Goal: Information Seeking & Learning: Learn about a topic

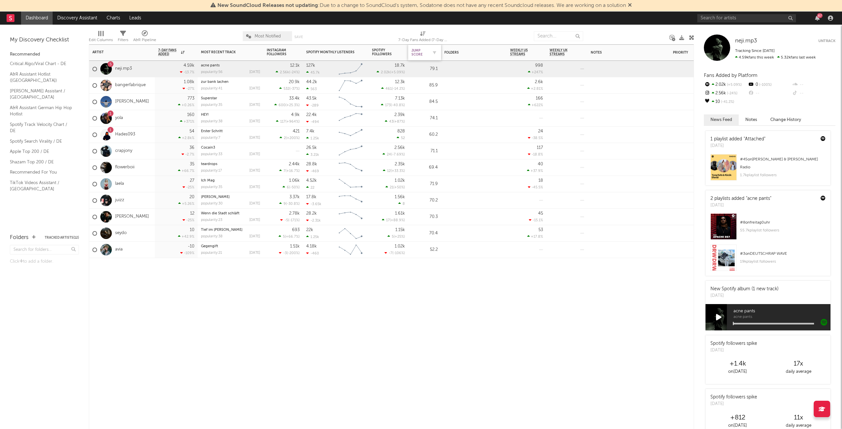
click at [418, 50] on div "Jump Score" at bounding box center [419, 53] width 16 height 8
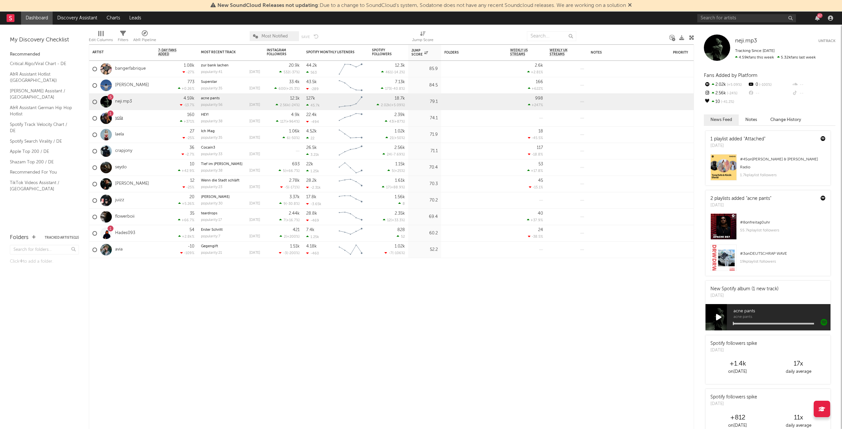
click at [121, 120] on link "yola" at bounding box center [119, 118] width 8 height 6
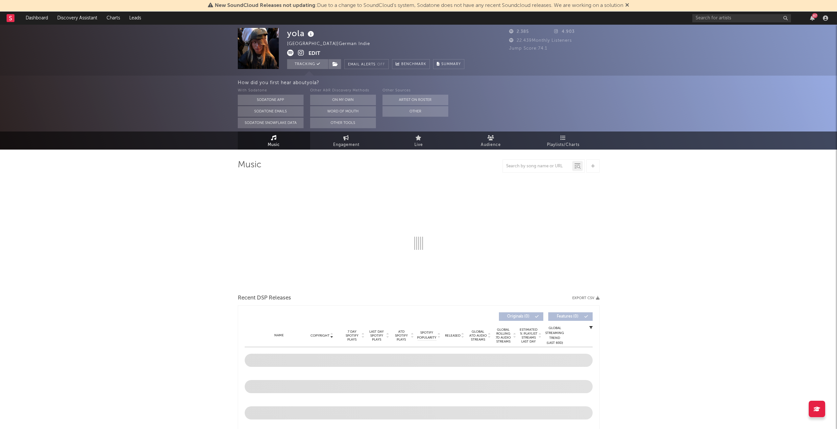
select select "1w"
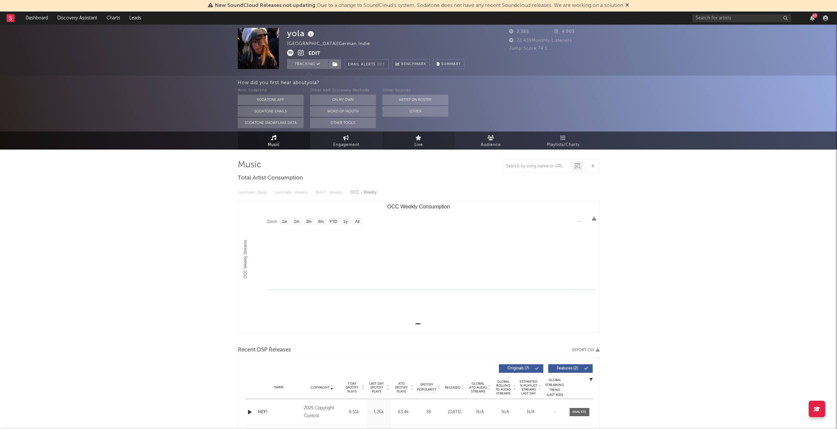
click at [427, 142] on link "Live" at bounding box center [418, 140] width 72 height 18
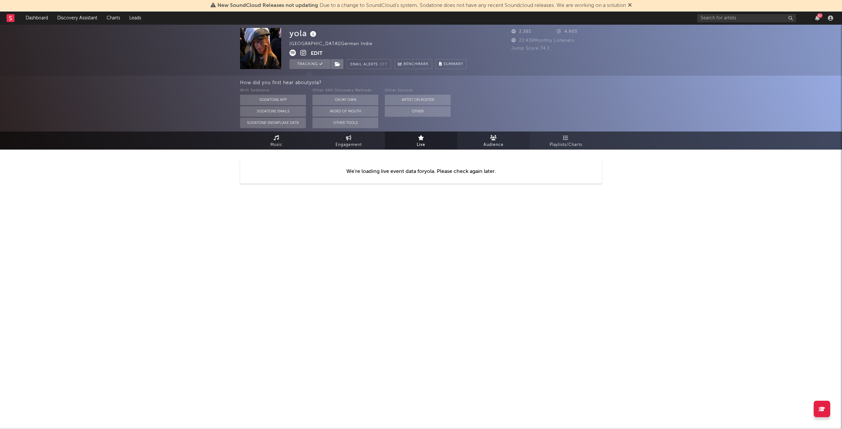
click at [492, 142] on span "Audience" at bounding box center [493, 145] width 20 height 8
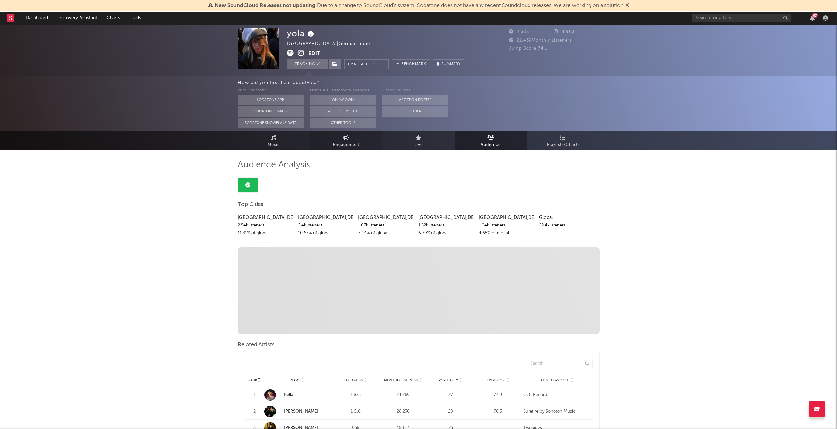
click at [344, 137] on icon at bounding box center [346, 137] width 6 height 5
select select "1w"
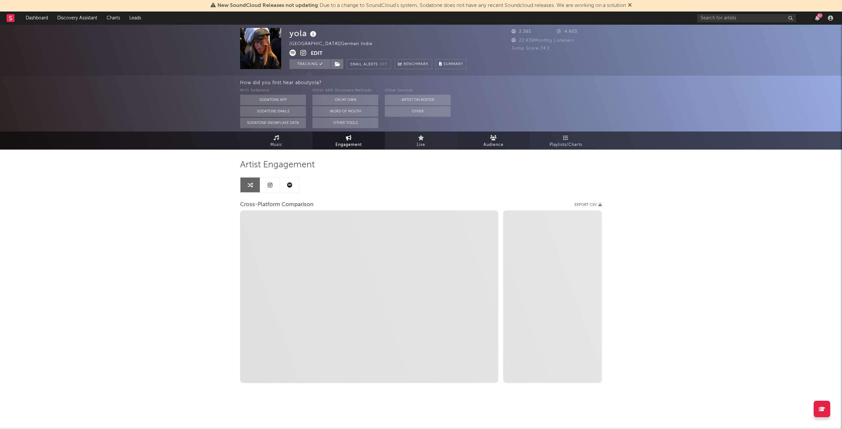
click at [489, 146] on span "Audience" at bounding box center [493, 145] width 20 height 8
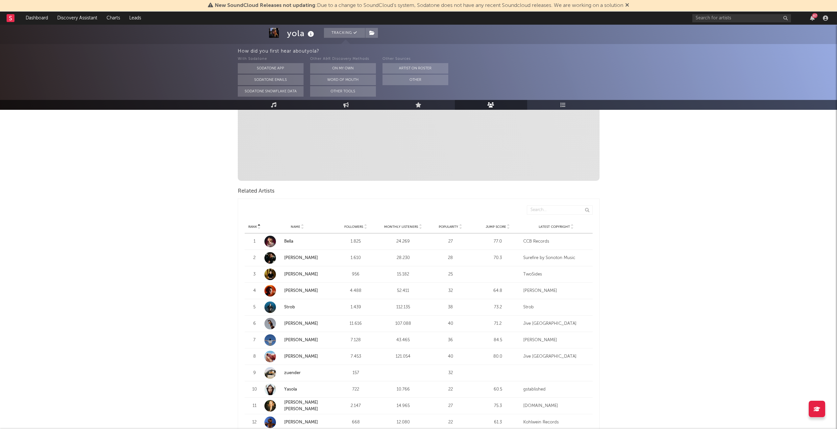
scroll to position [164, 0]
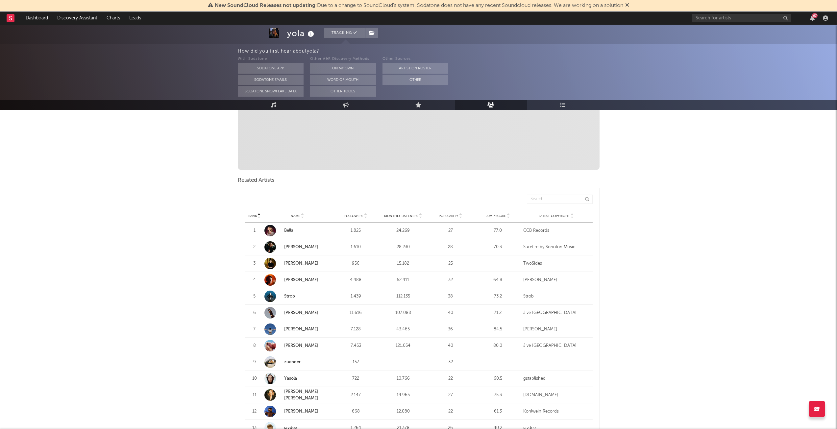
click at [568, 139] on span "Discovered On Show more Playlist Description Playlist Description Playlist Desc…" at bounding box center [419, 126] width 362 height 87
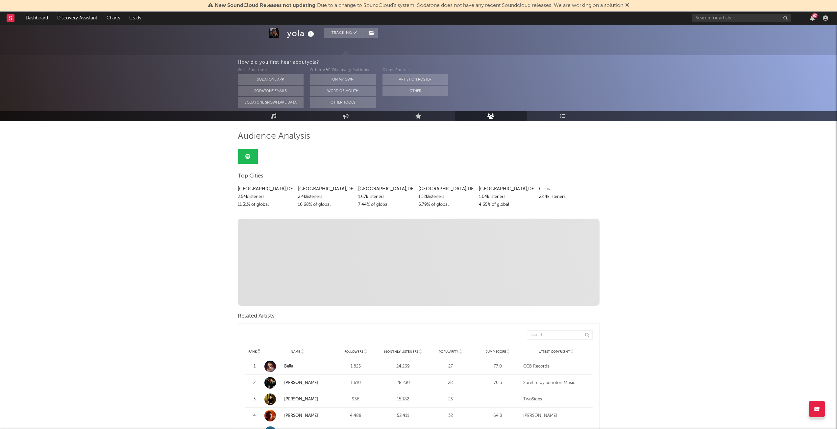
scroll to position [0, 0]
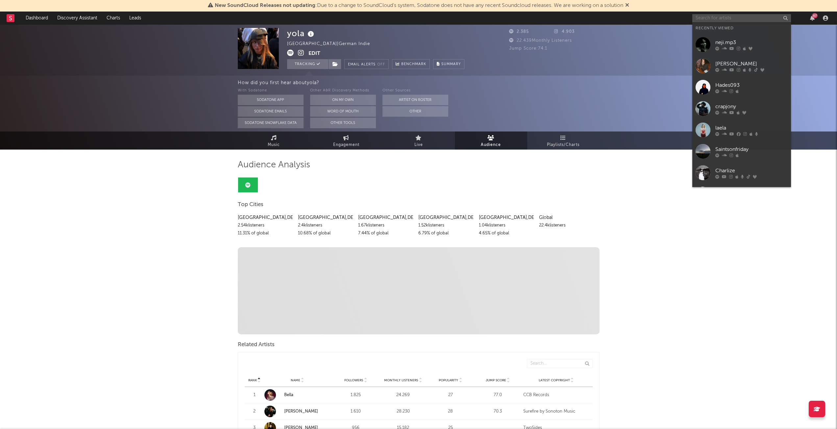
click at [732, 16] on input "text" at bounding box center [741, 18] width 99 height 8
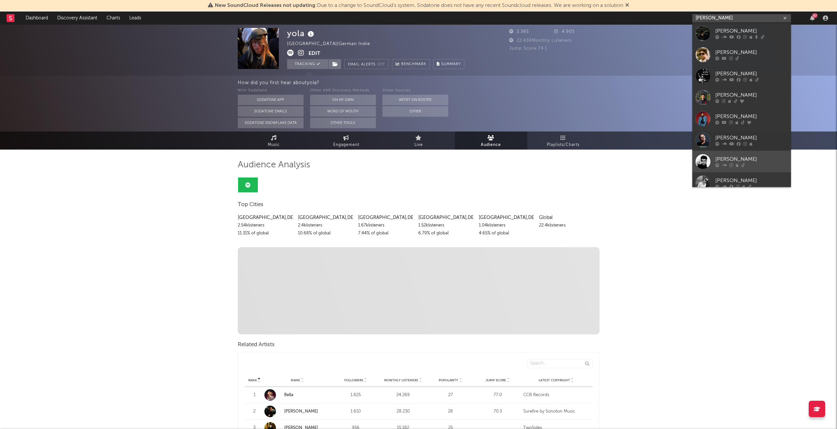
type input "[PERSON_NAME]"
click at [747, 160] on div "[PERSON_NAME]" at bounding box center [751, 159] width 72 height 8
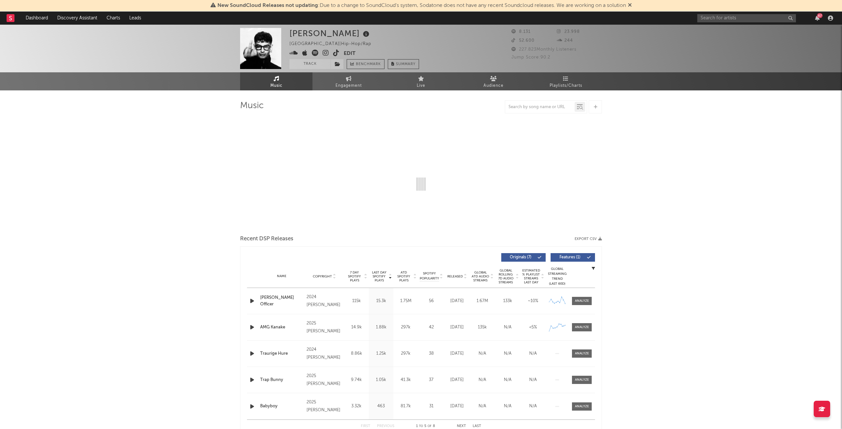
select select "1w"
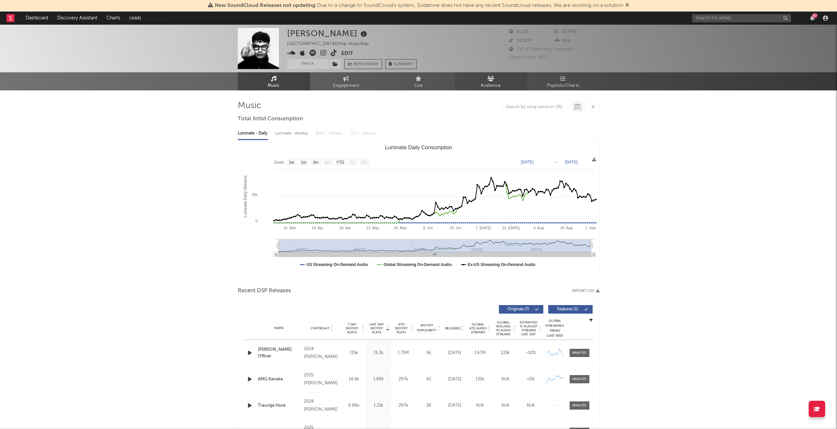
click at [489, 79] on icon at bounding box center [490, 78] width 7 height 5
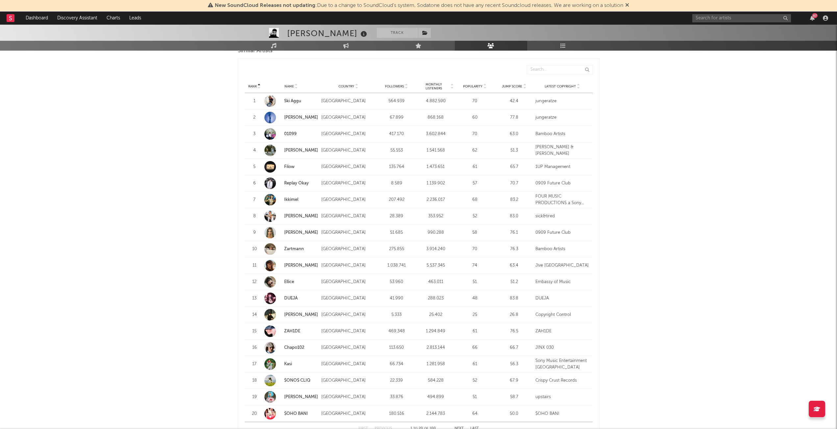
scroll to position [657, 0]
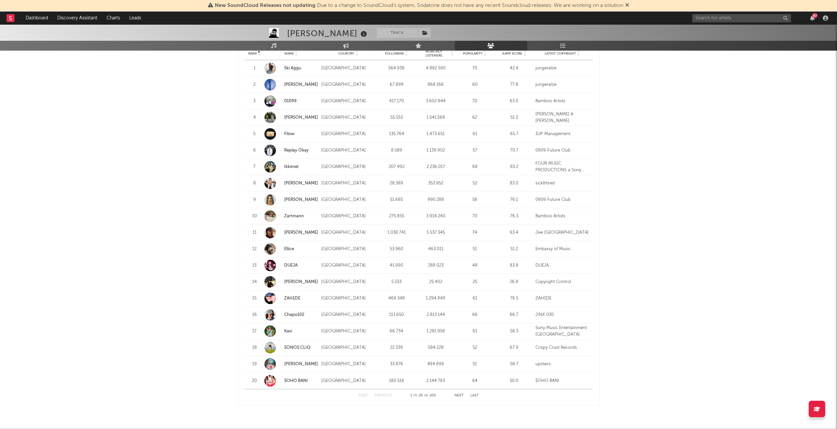
click at [548, 149] on div "0909 Future Club" at bounding box center [562, 150] width 54 height 7
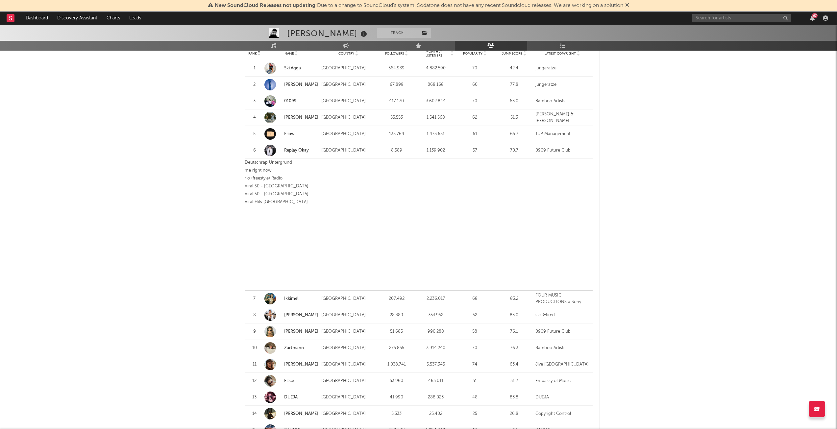
click at [548, 149] on div "0909 Future Club" at bounding box center [562, 150] width 54 height 7
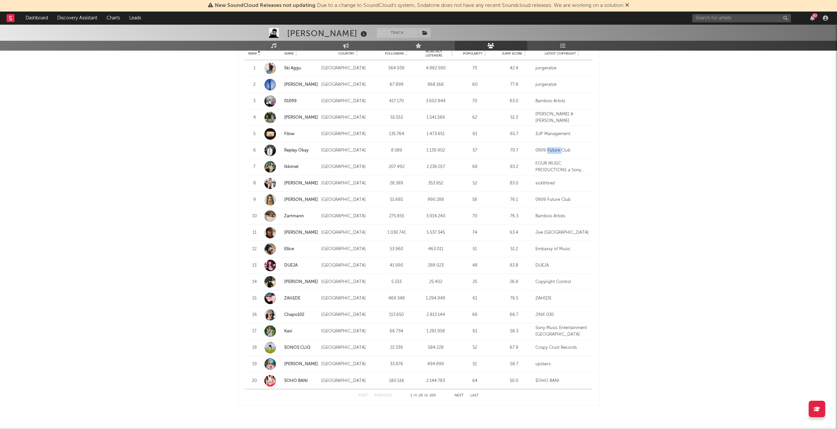
click at [548, 149] on div "0909 Future Club" at bounding box center [562, 150] width 54 height 7
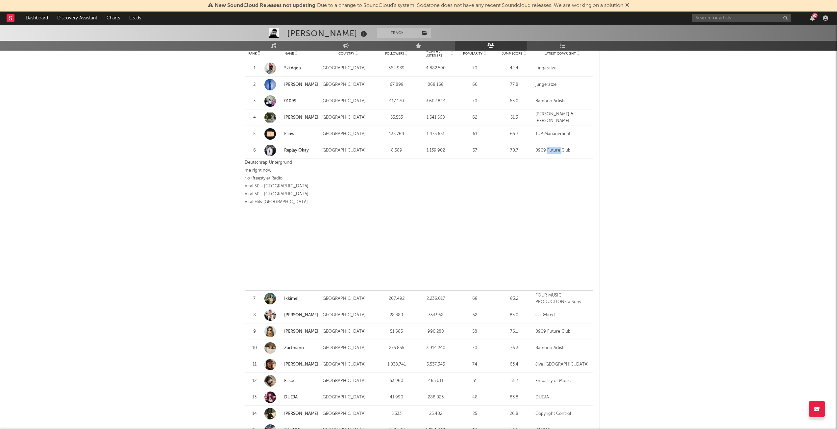
click at [548, 149] on div "0909 Future Club" at bounding box center [562, 150] width 54 height 7
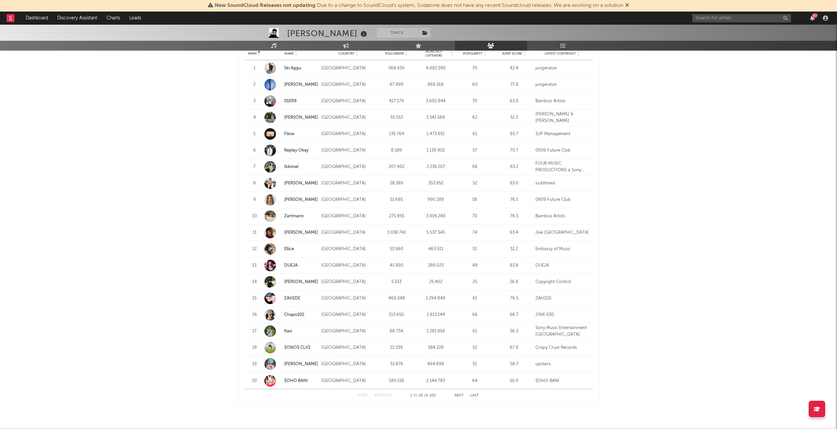
click at [465, 145] on div "Rank 6 Name Replay Okay Country [GEOGRAPHIC_DATA] Followers 8.589 Monthly Liste…" at bounding box center [419, 150] width 348 height 16
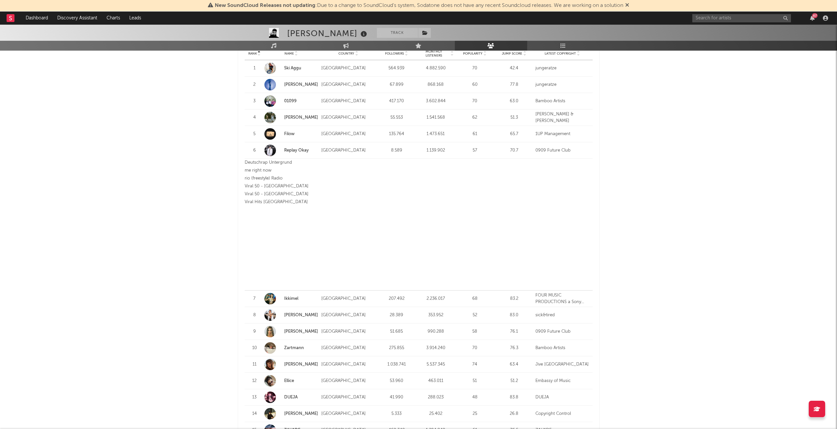
click at [466, 147] on div "57" at bounding box center [475, 150] width 36 height 7
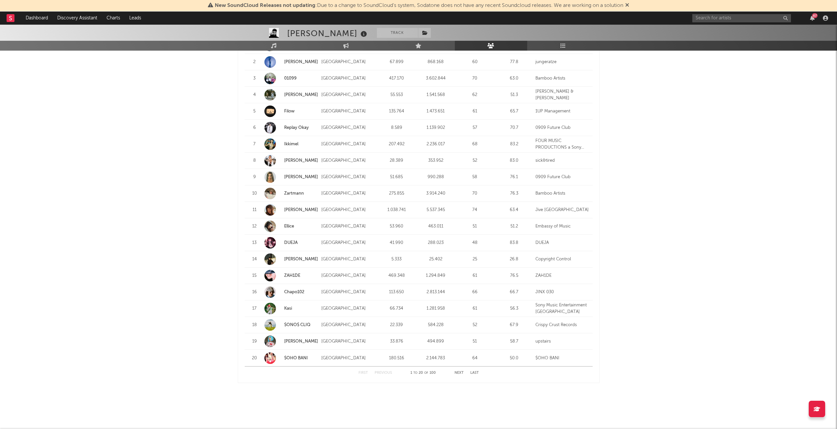
scroll to position [647, 0]
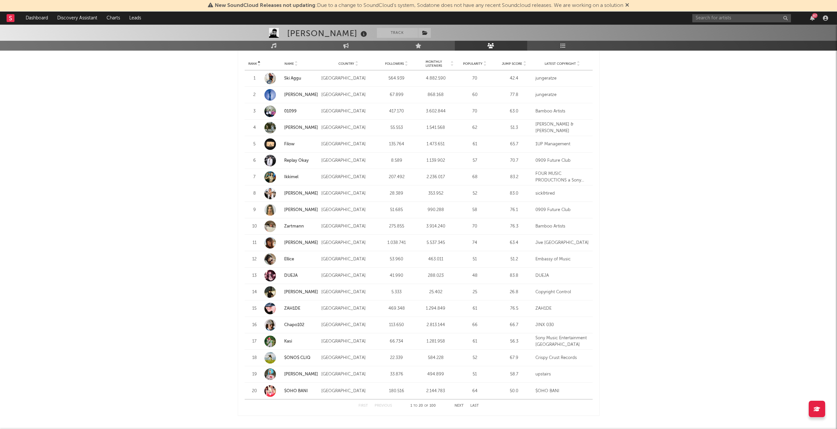
click at [288, 274] on link "DUEJA" at bounding box center [290, 276] width 13 height 4
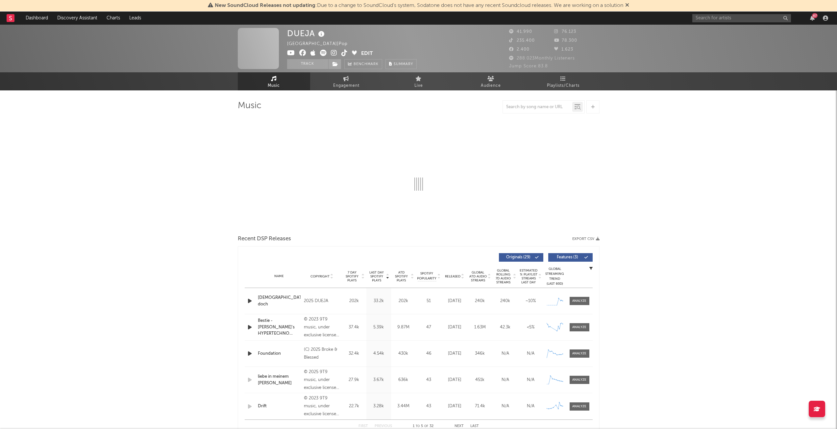
select select "6m"
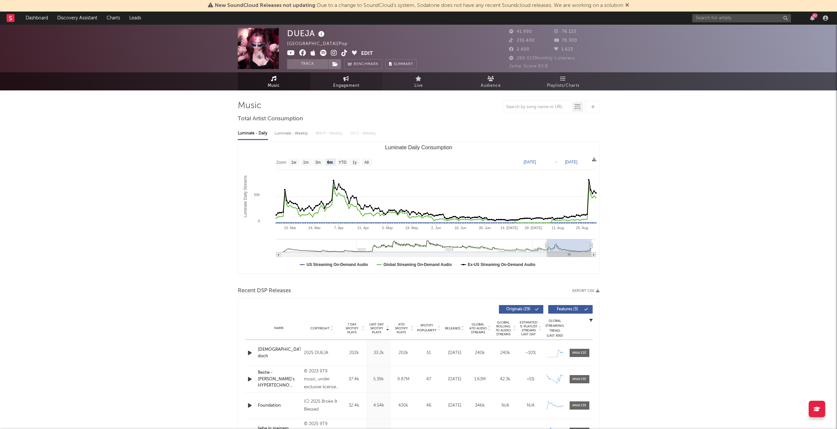
click at [350, 85] on span "Engagement" at bounding box center [346, 86] width 26 height 8
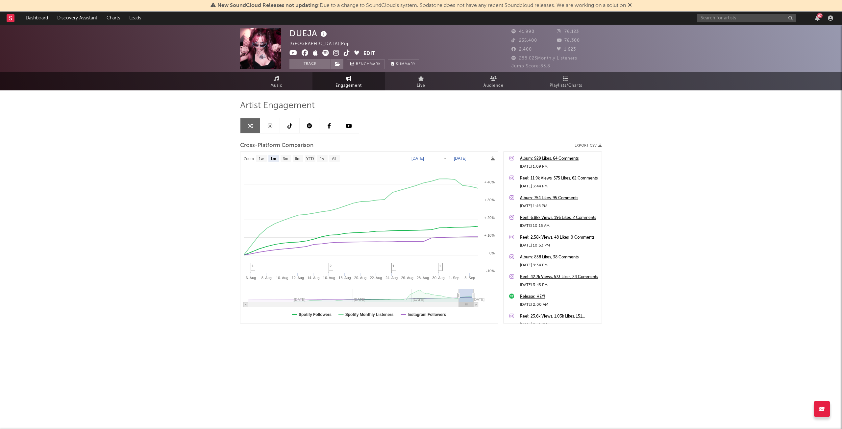
select select "1m"
click at [271, 77] on link "Music" at bounding box center [276, 81] width 72 height 18
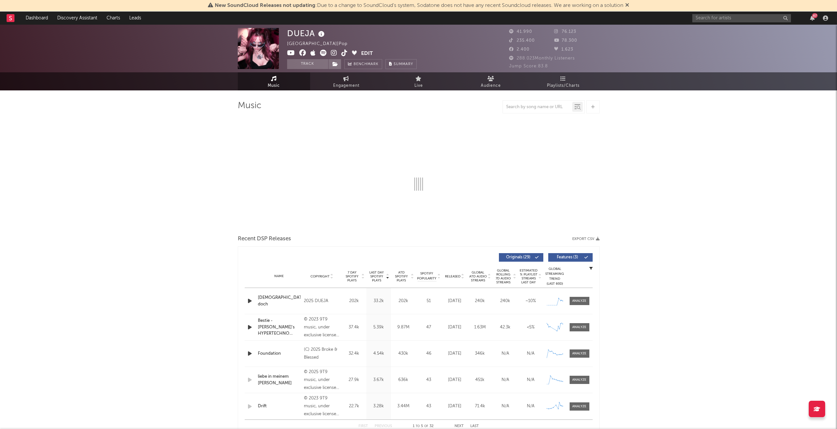
select select "6m"
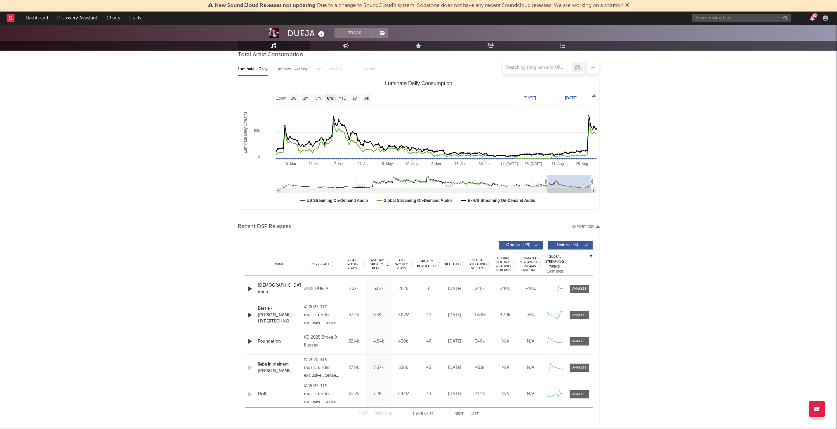
scroll to position [66, 0]
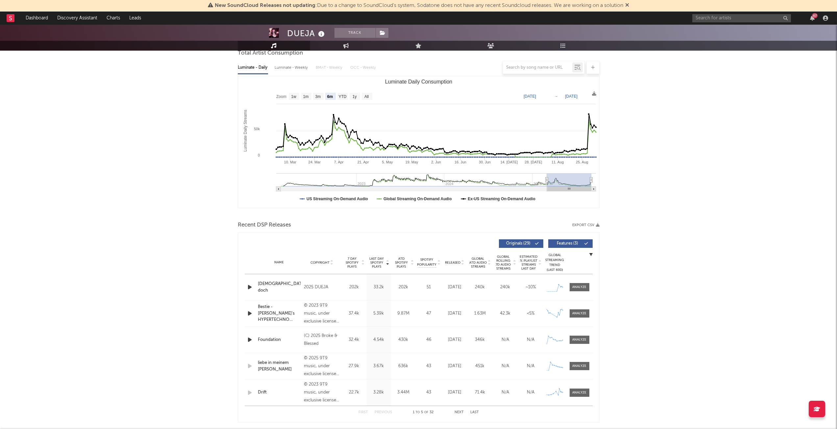
click at [327, 261] on span "Copyright" at bounding box center [319, 263] width 19 height 4
select select "1w"
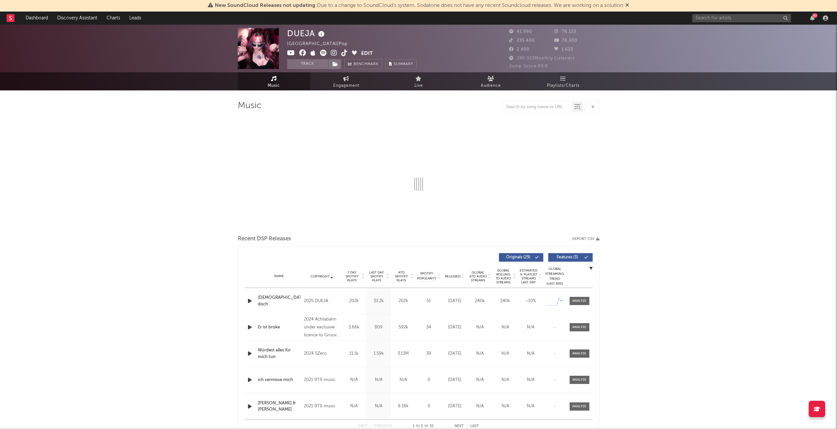
select select "6m"
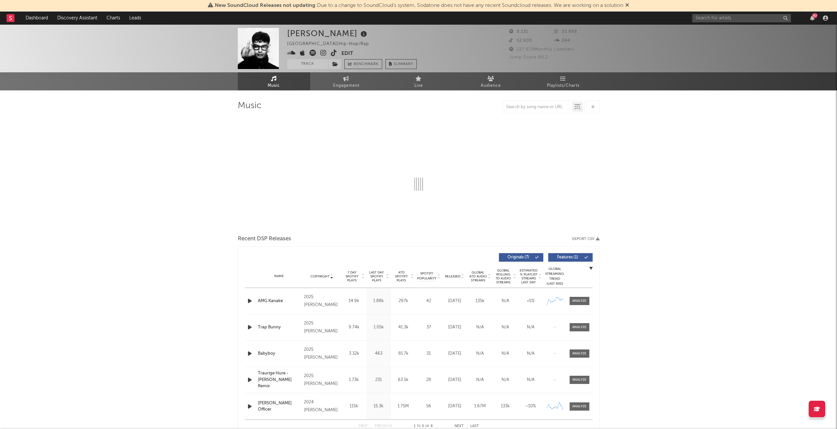
select select "1w"
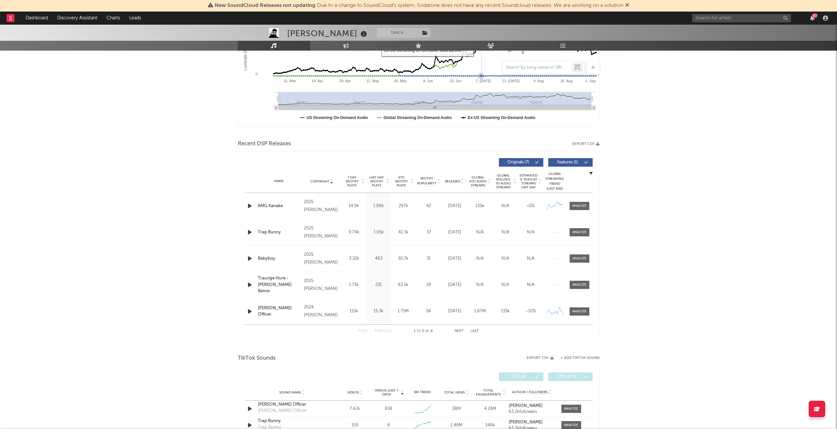
scroll to position [99, 0]
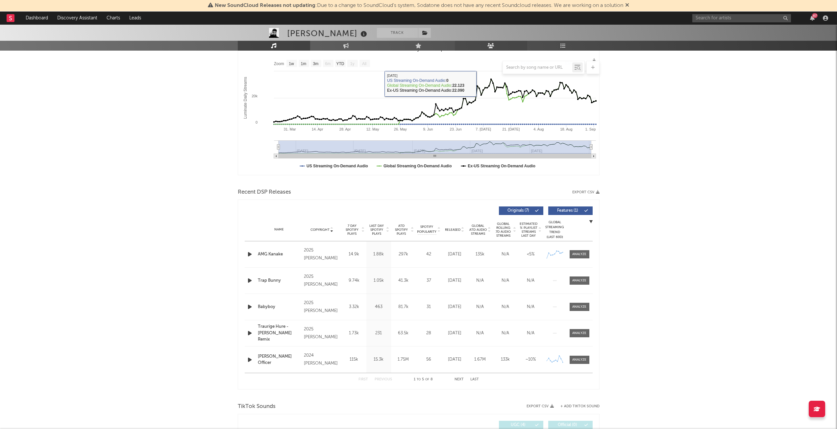
click at [496, 47] on link "Audience" at bounding box center [491, 46] width 72 height 10
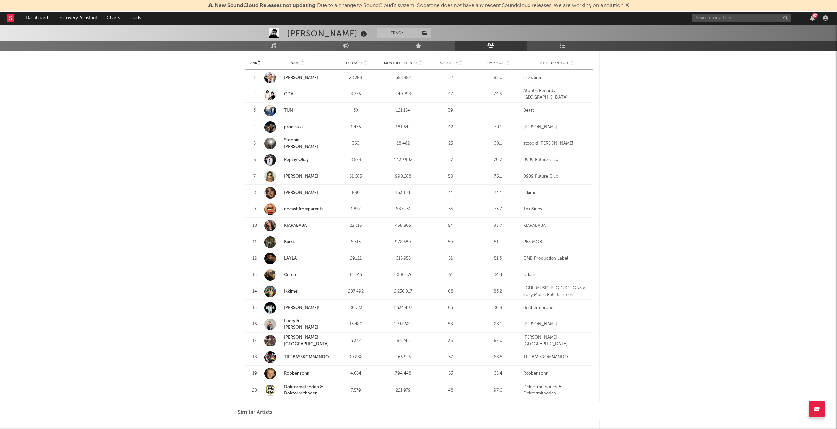
scroll to position [230, 0]
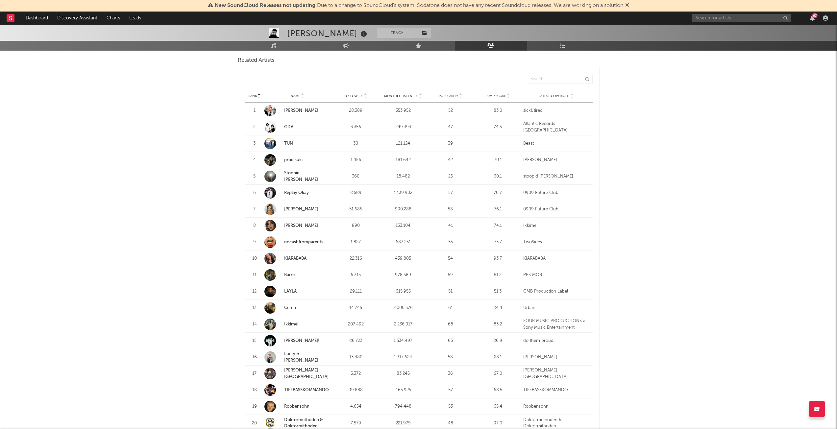
click at [394, 92] on div "Rank Name Followers Monthly Listeners Popularity Jump Score Latest Copyright" at bounding box center [419, 95] width 348 height 13
click at [397, 95] on span "Monthly Listeners" at bounding box center [401, 96] width 34 height 4
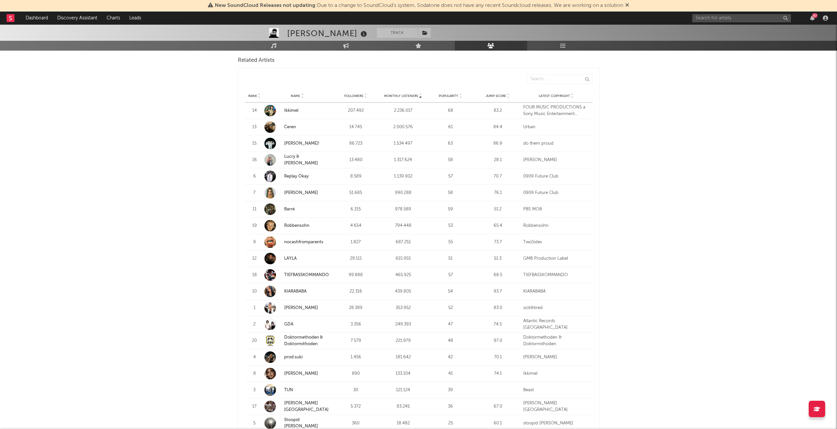
click at [397, 95] on span "Monthly Listeners" at bounding box center [401, 96] width 34 height 4
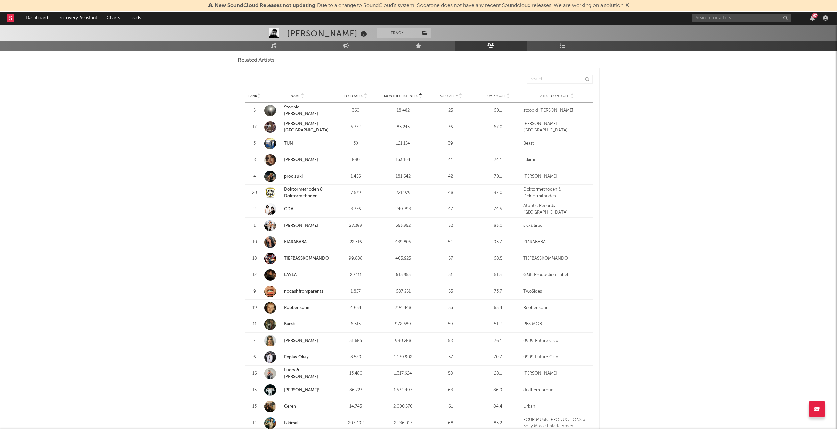
click at [298, 113] on link "Stoopid [PERSON_NAME]" at bounding box center [301, 110] width 34 height 11
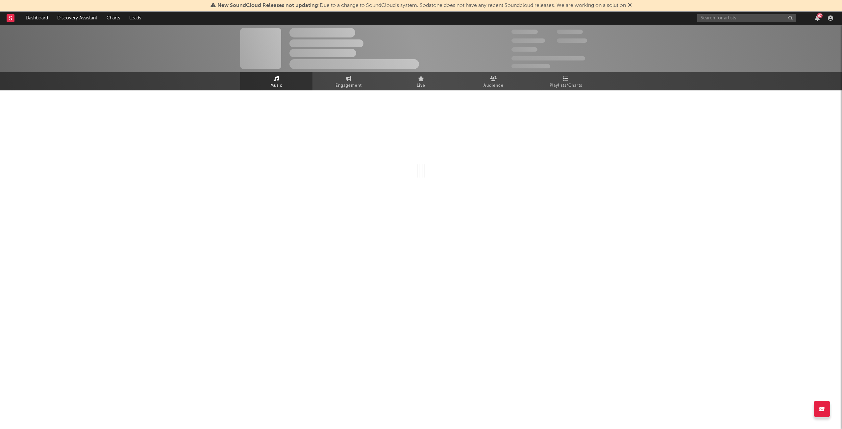
select select "1w"
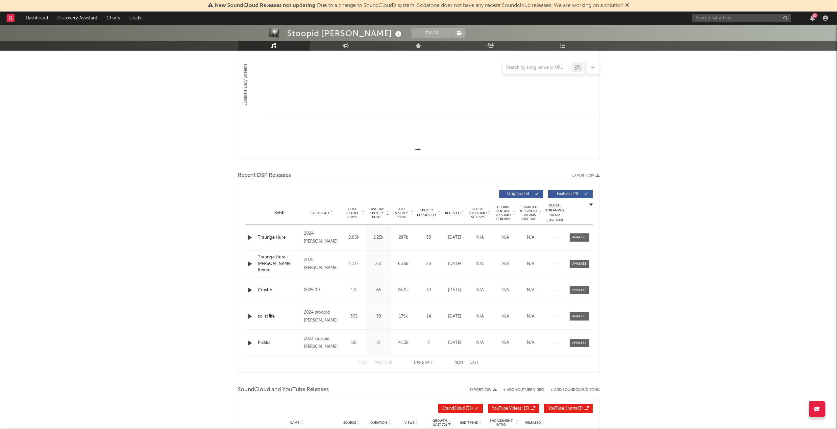
scroll to position [131, 0]
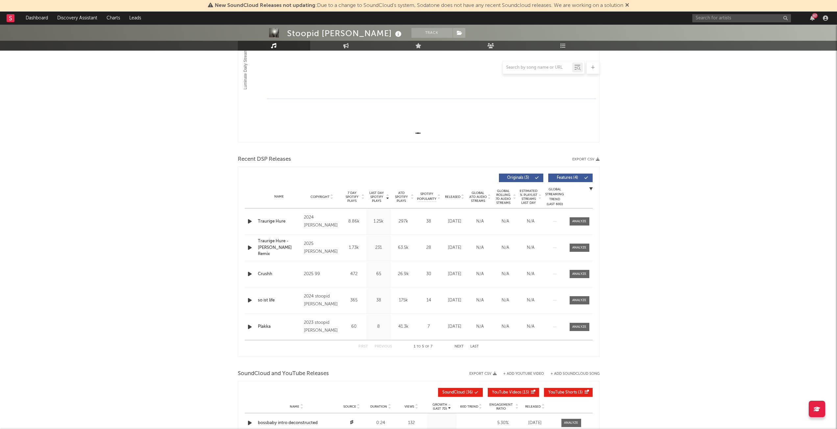
click at [252, 221] on icon "button" at bounding box center [249, 221] width 7 height 8
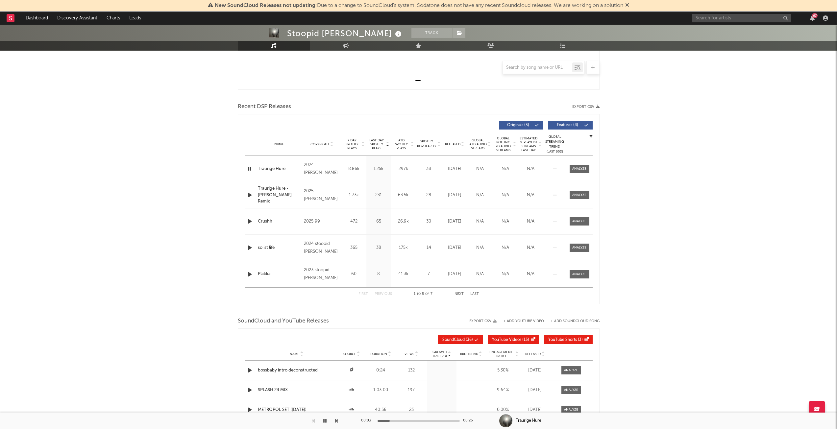
scroll to position [181, 0]
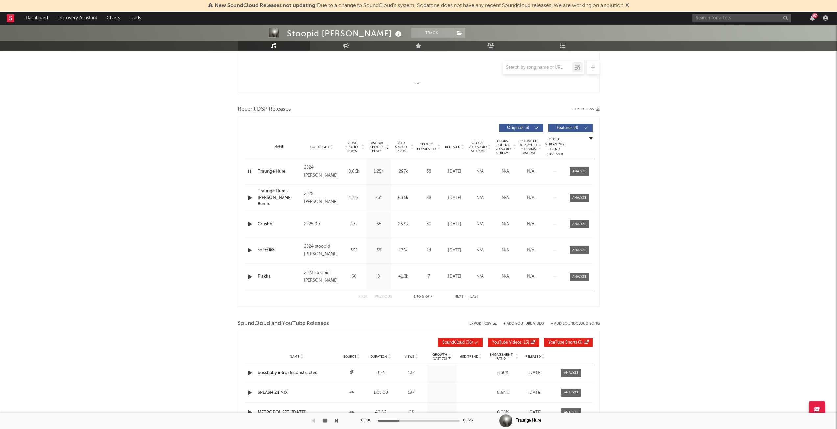
click at [319, 148] on span "Copyright" at bounding box center [319, 147] width 19 height 4
click at [250, 171] on icon "button" at bounding box center [249, 171] width 7 height 8
click at [247, 199] on icon "button" at bounding box center [249, 198] width 7 height 8
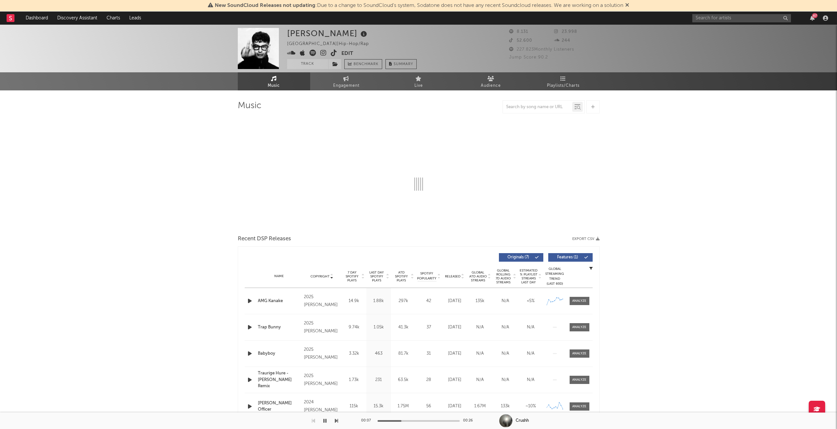
select select "1w"
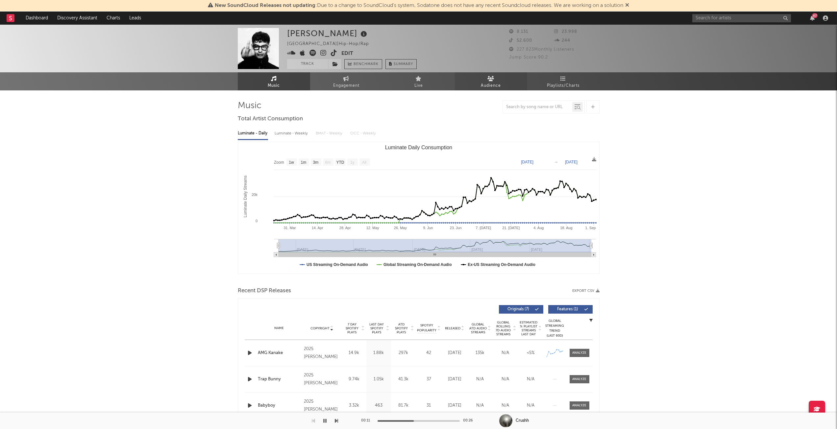
click at [488, 80] on icon at bounding box center [490, 78] width 7 height 5
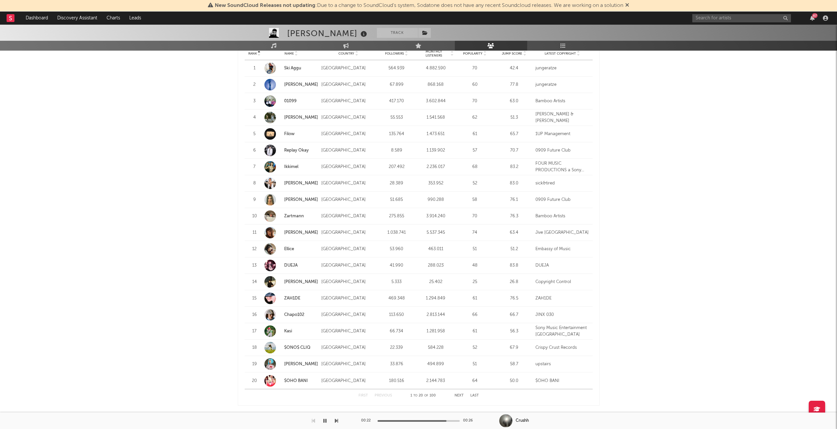
scroll to position [680, 0]
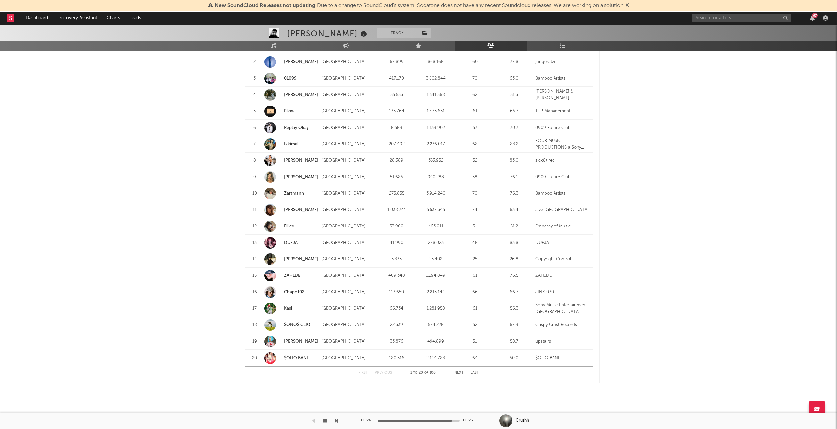
click at [457, 375] on button "Next" at bounding box center [458, 373] width 9 height 4
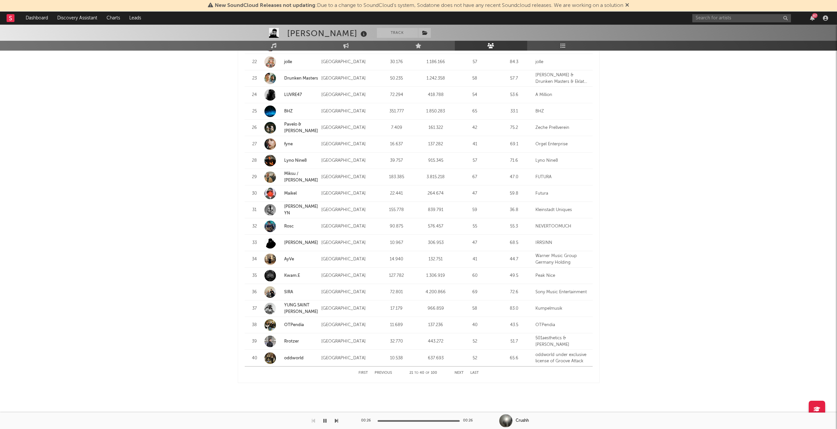
click at [474, 372] on button "Last" at bounding box center [474, 373] width 9 height 4
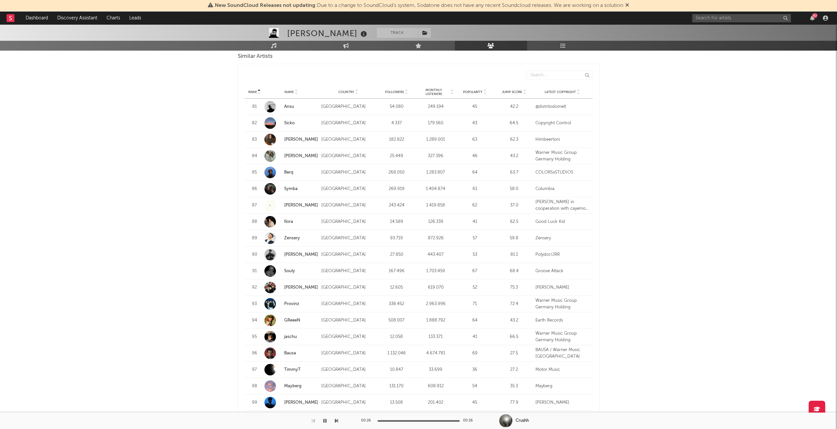
scroll to position [614, 0]
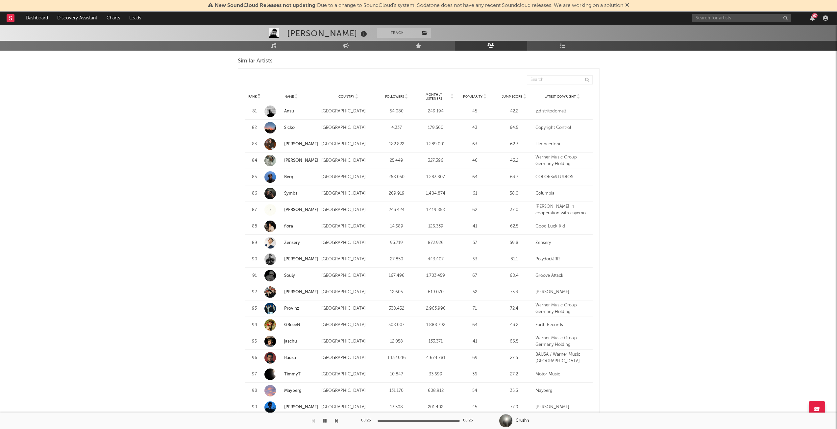
click at [431, 92] on div "Rank Name Country Followers Monthly Listeners Popularity Jump Score Latest Copy…" at bounding box center [419, 96] width 348 height 13
click at [432, 95] on span "Monthly Listeners" at bounding box center [433, 97] width 32 height 8
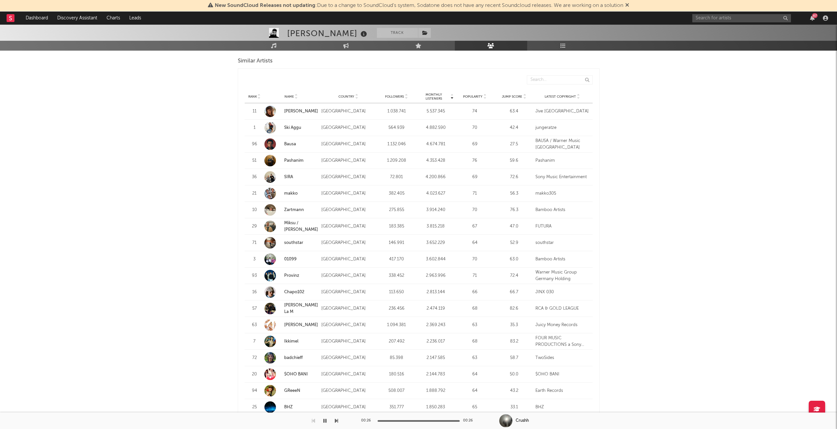
click at [446, 99] on span "Monthly Listeners" at bounding box center [433, 97] width 32 height 8
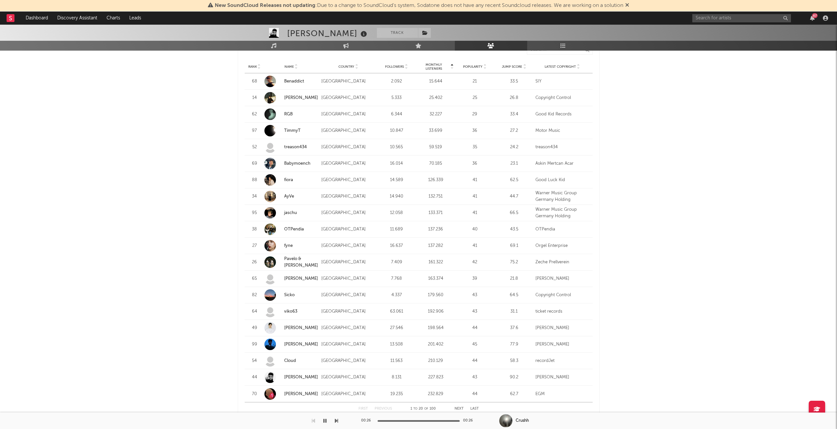
scroll to position [680, 0]
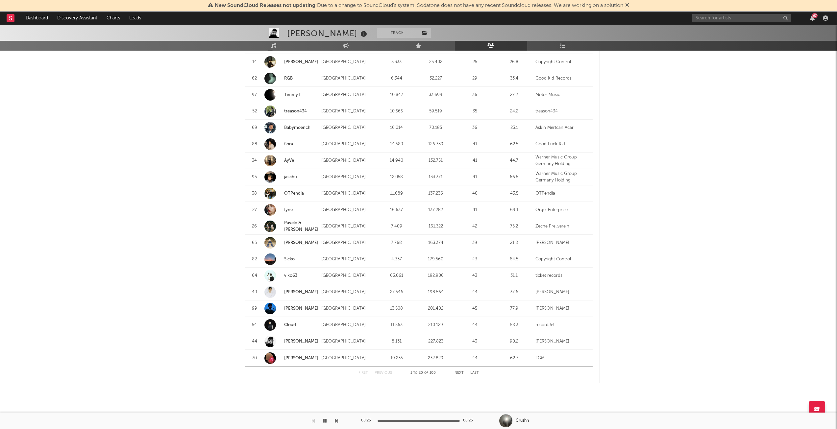
click at [289, 256] on strong "Sicko" at bounding box center [301, 259] width 34 height 7
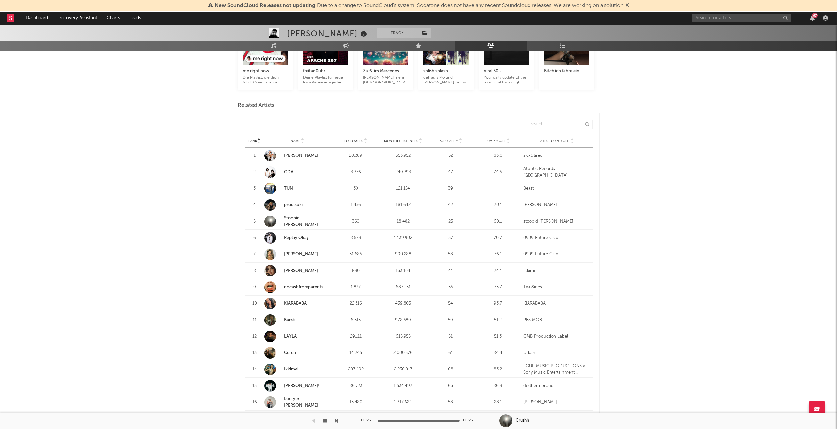
scroll to position [253, 0]
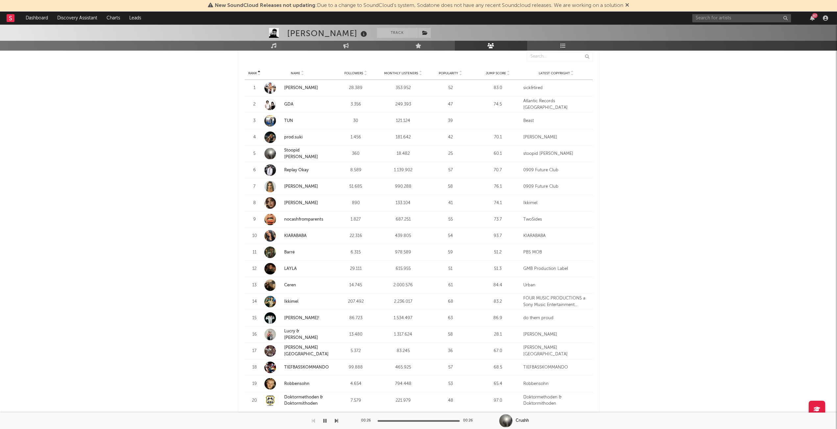
click at [307, 332] on link "Lucry & [PERSON_NAME]" at bounding box center [301, 334] width 34 height 11
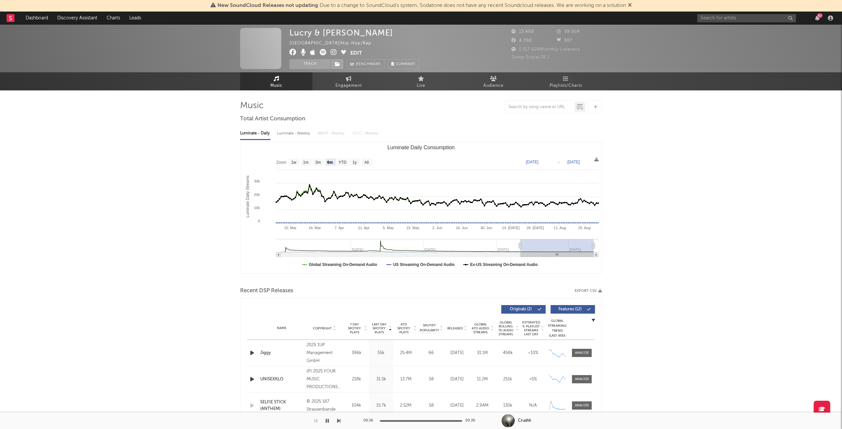
select select "6m"
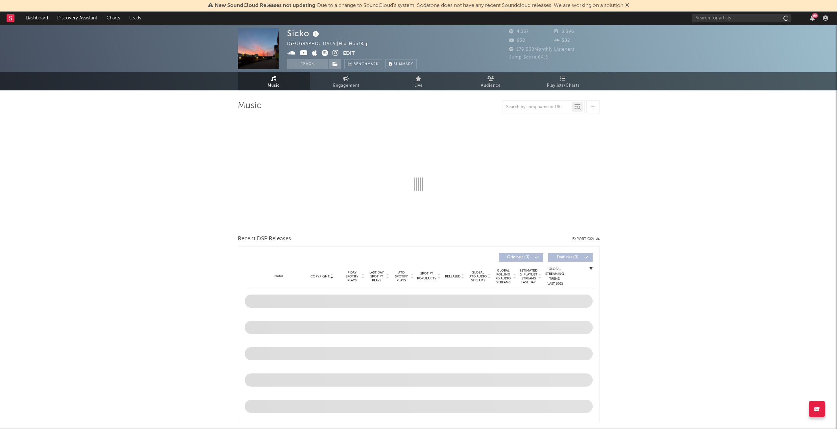
select select "6m"
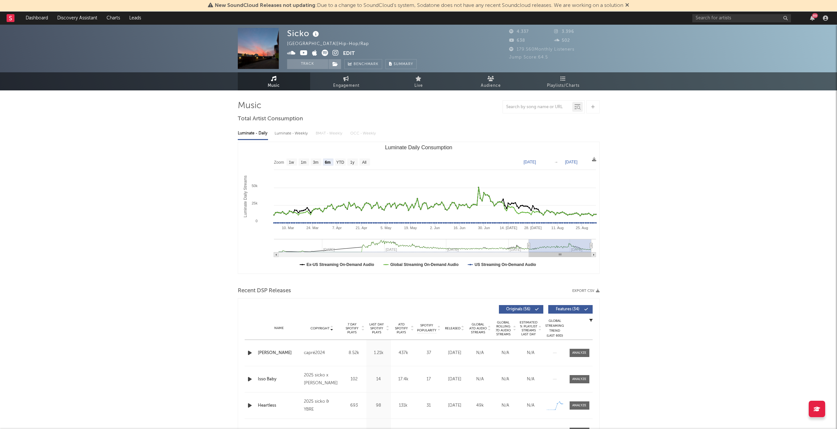
click at [249, 353] on icon "button" at bounding box center [249, 353] width 7 height 8
click at [498, 80] on link "Audience" at bounding box center [491, 81] width 72 height 18
